Goal: Transaction & Acquisition: Purchase product/service

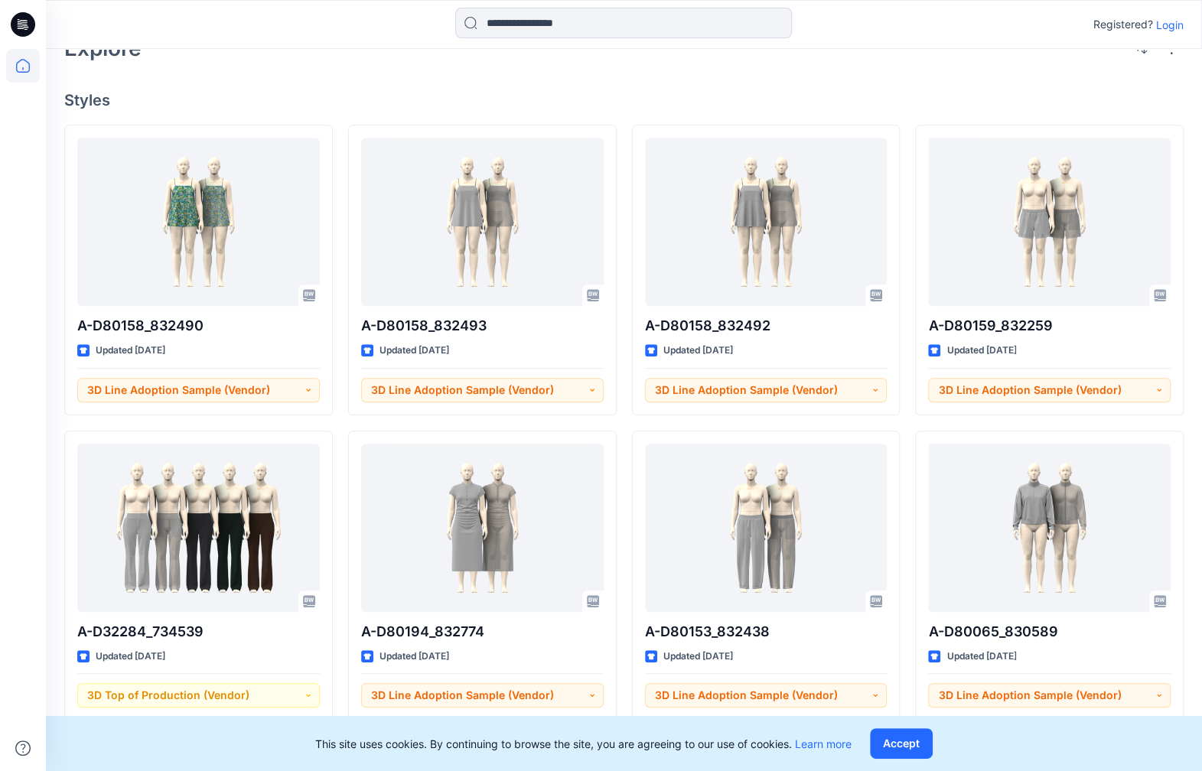
scroll to position [306, 0]
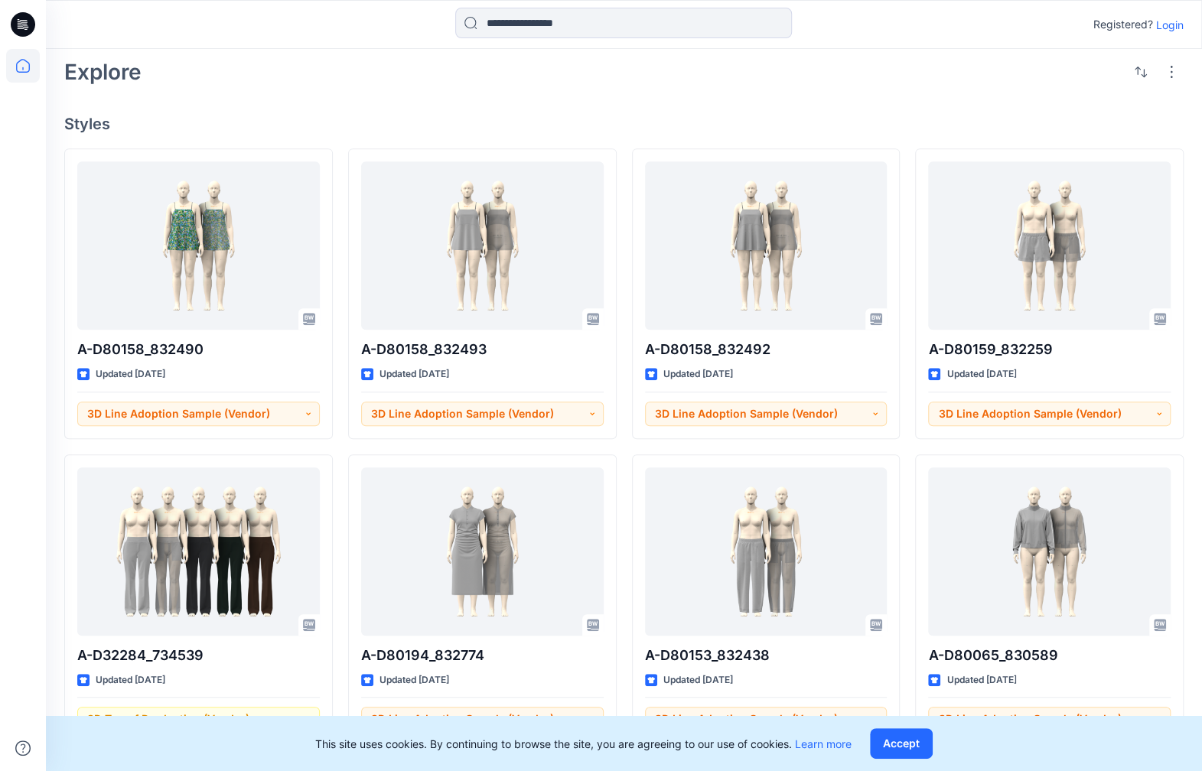
click at [29, 24] on icon at bounding box center [23, 24] width 24 height 24
click at [26, 24] on icon at bounding box center [23, 24] width 24 height 24
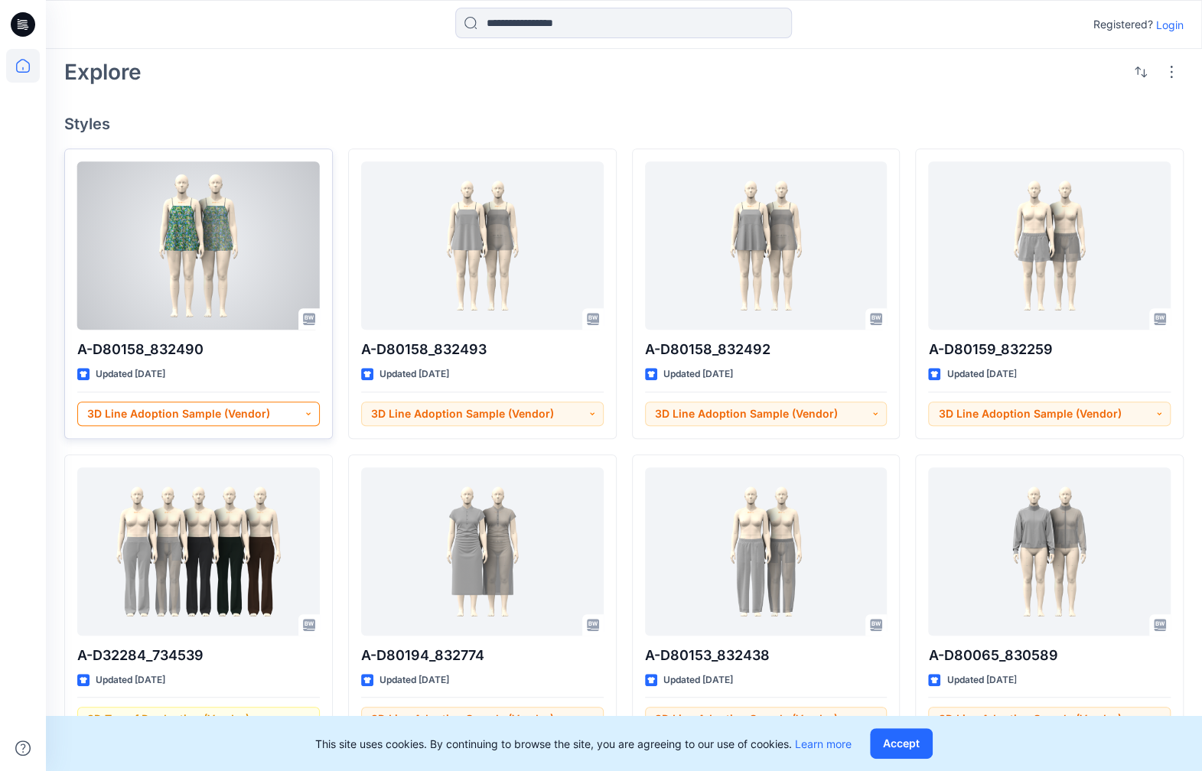
click at [267, 414] on button "3D Line Adoption Sample (Vendor)" at bounding box center [198, 414] width 243 height 24
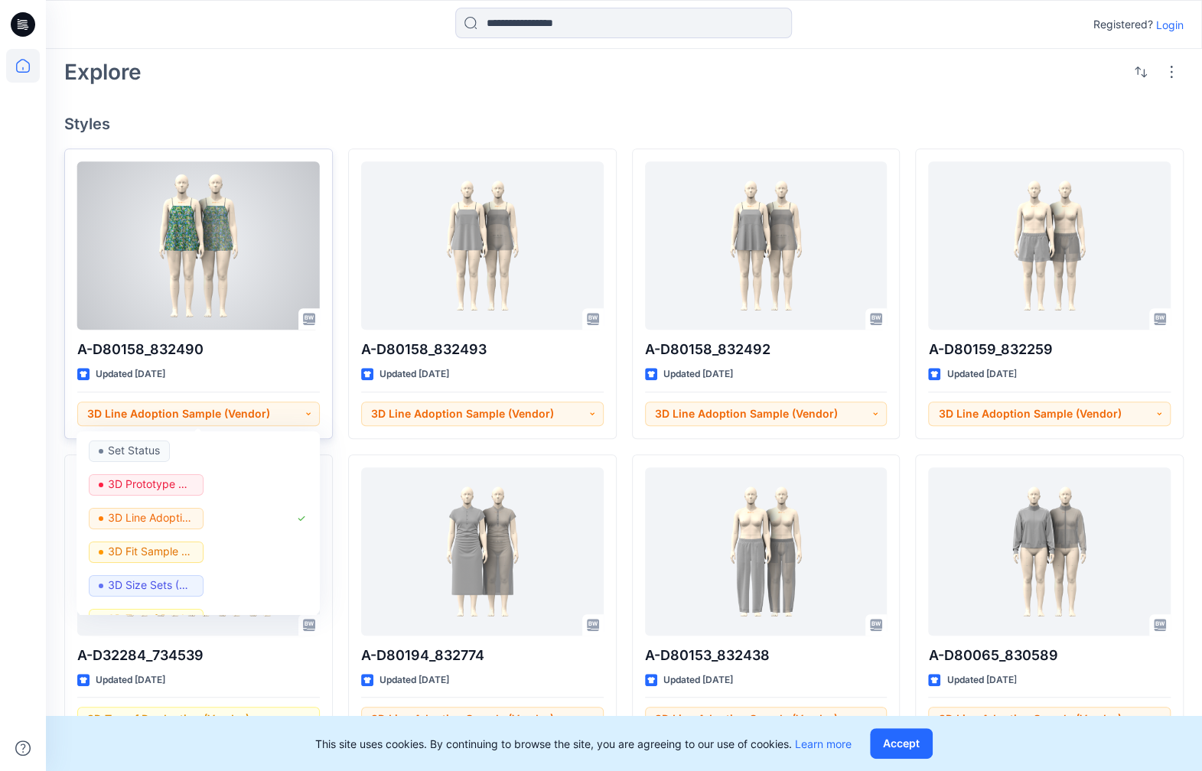
click at [243, 288] on div at bounding box center [198, 245] width 243 height 168
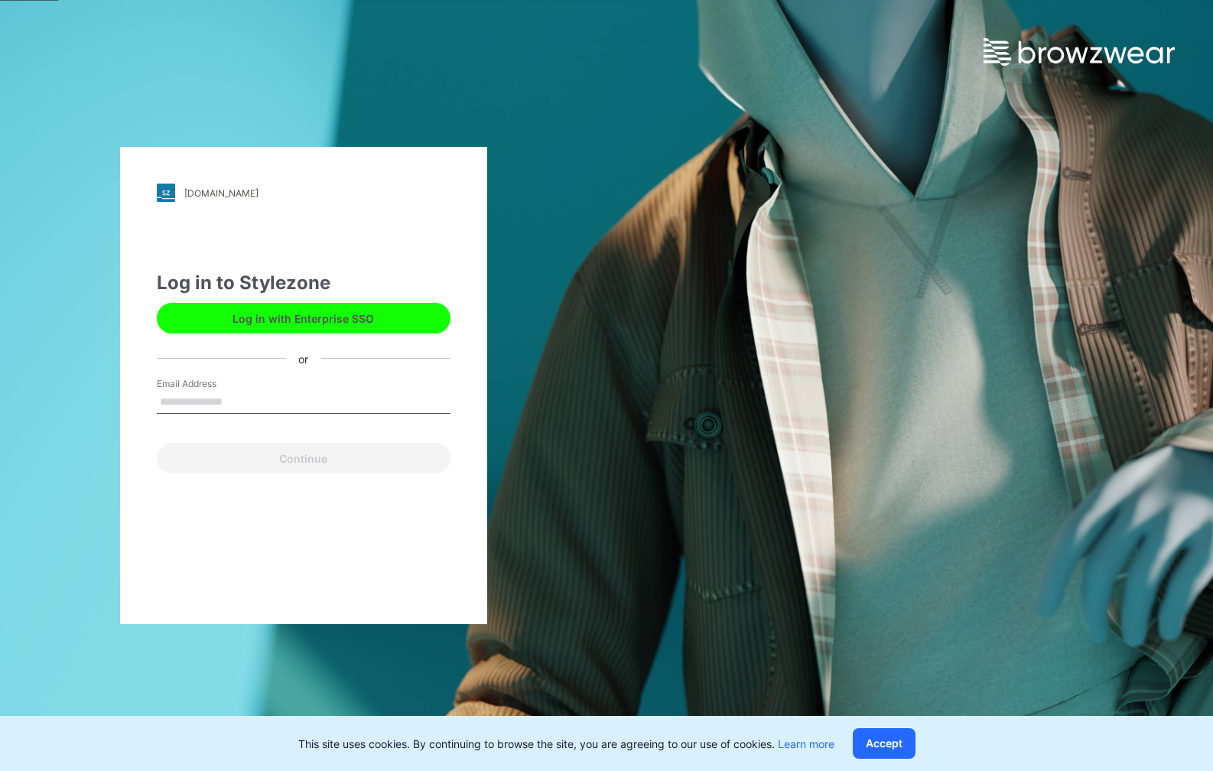
click at [199, 396] on input "Email Address" at bounding box center [304, 402] width 294 height 23
type input "**********"
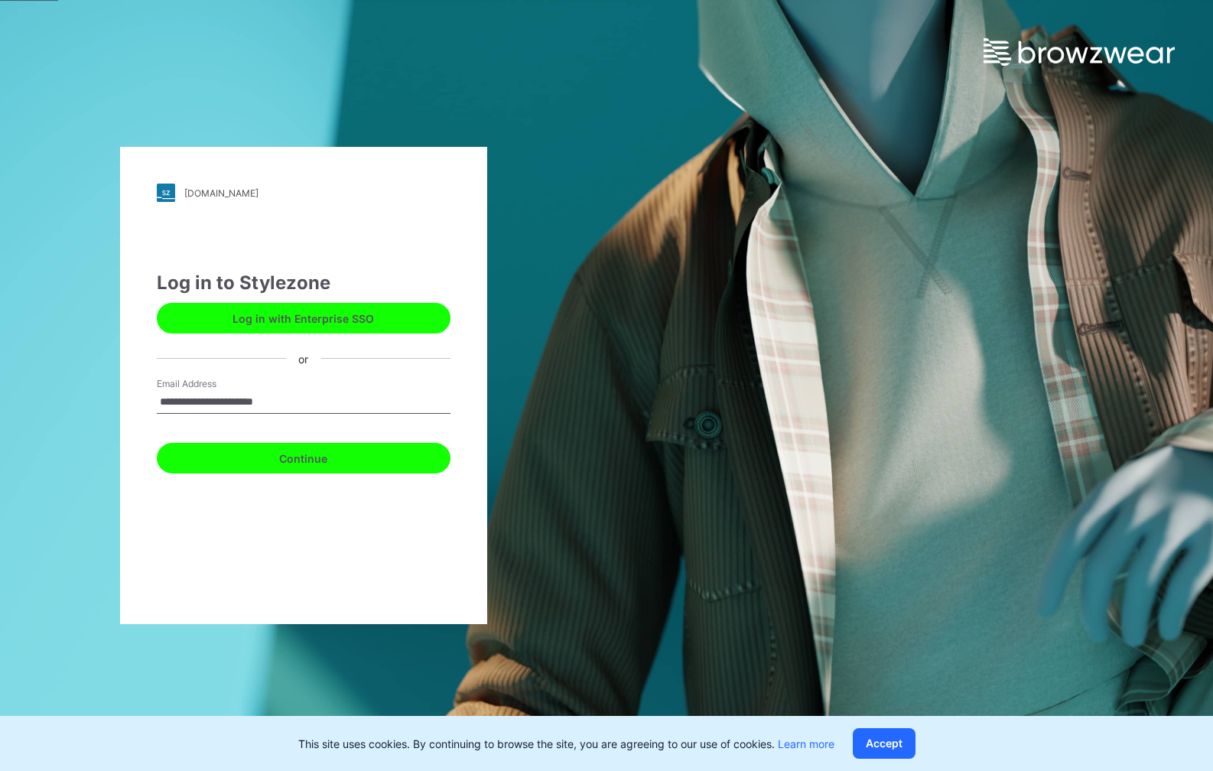
click at [234, 461] on button "Continue" at bounding box center [304, 458] width 294 height 31
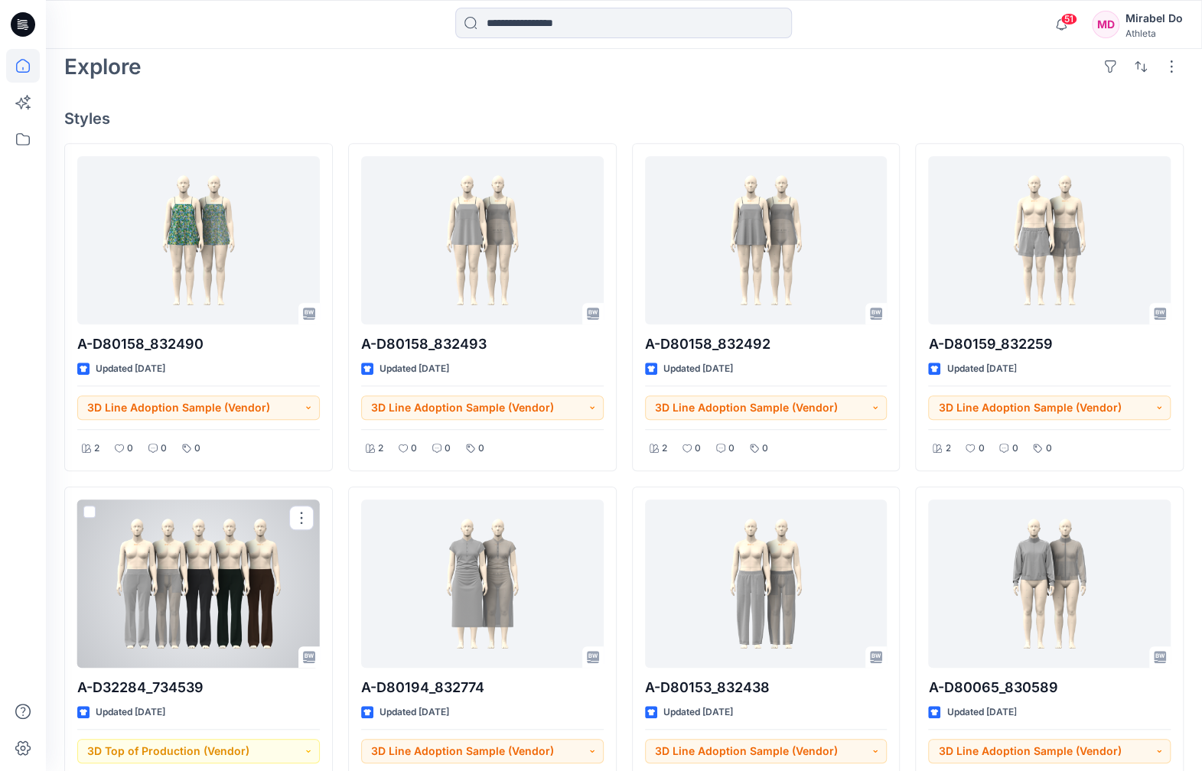
scroll to position [285, 0]
